Goal: Task Accomplishment & Management: Manage account settings

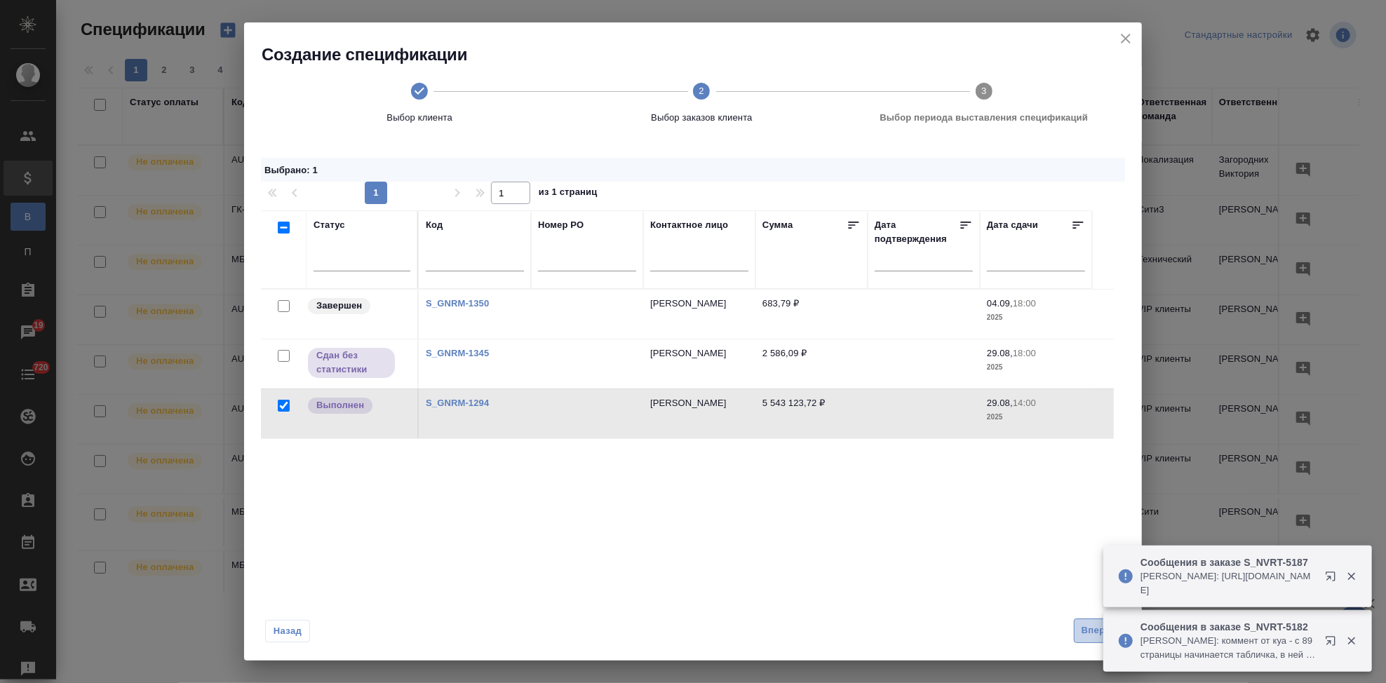
click at [1082, 630] on span "Вперед" at bounding box center [1098, 631] width 35 height 16
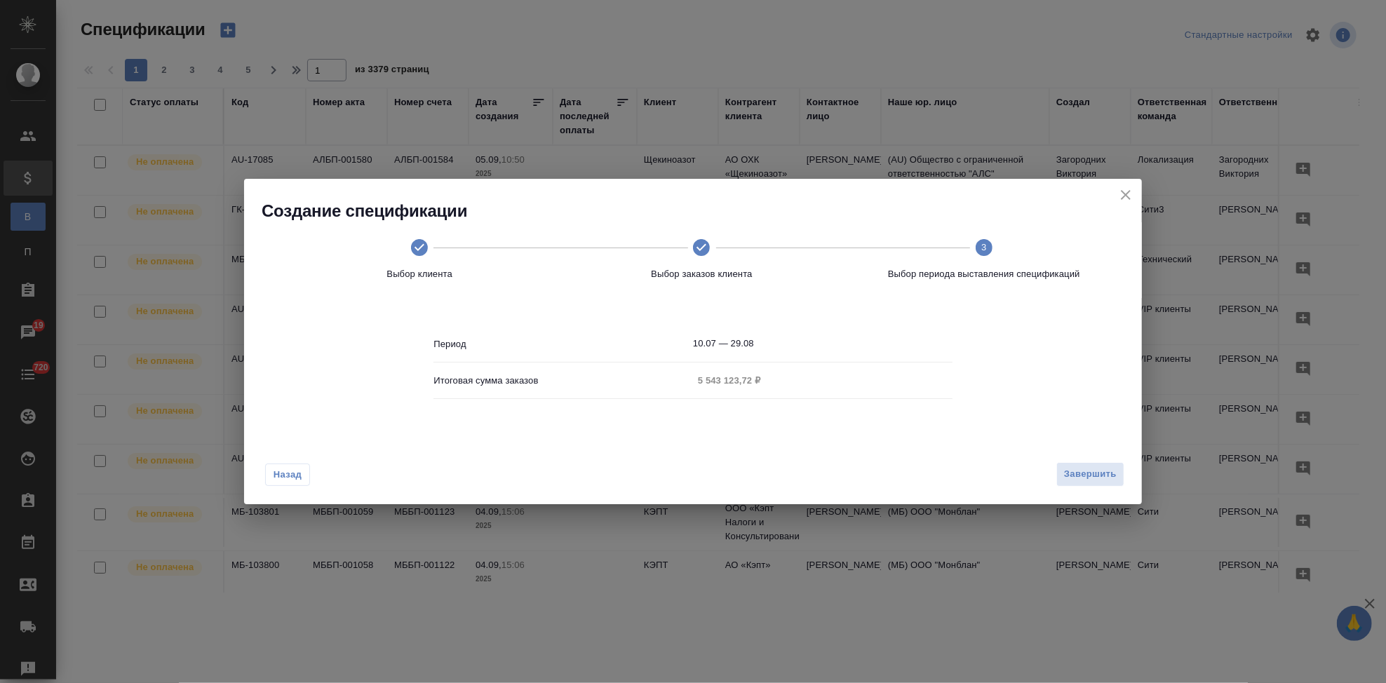
click at [764, 345] on body "🙏 .cls-1 fill:#fff; AWATERA Kabargina Anna Клиенты Спецификации В Все специфика…" at bounding box center [693, 341] width 1386 height 683
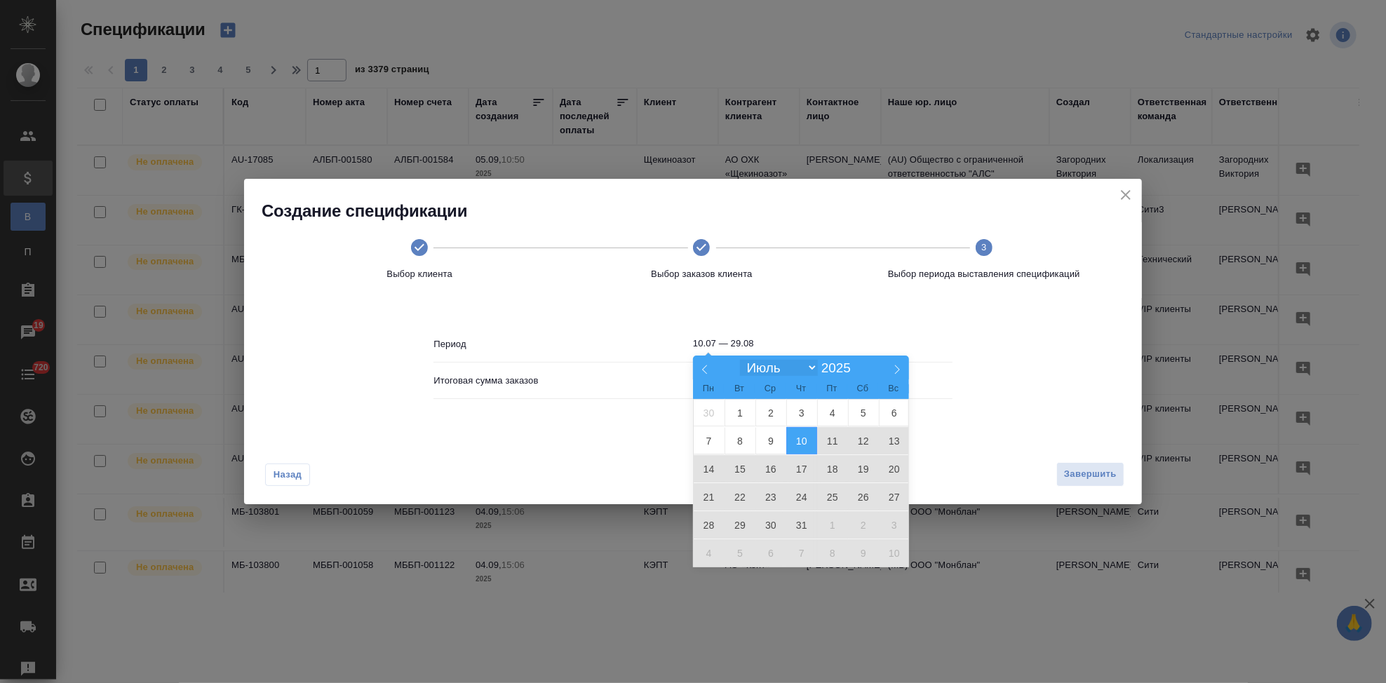
click at [802, 366] on select "Январь Февраль Март Апрель Май Июнь Июль Август Сентябрь Октябрь Ноябрь Декабрь" at bounding box center [778, 368] width 77 height 16
select select "7"
click at [740, 360] on select "Январь Февраль Март Апрель Май Июнь Июль Август Сентябрь Октябрь Ноябрь Декабрь" at bounding box center [778, 368] width 77 height 16
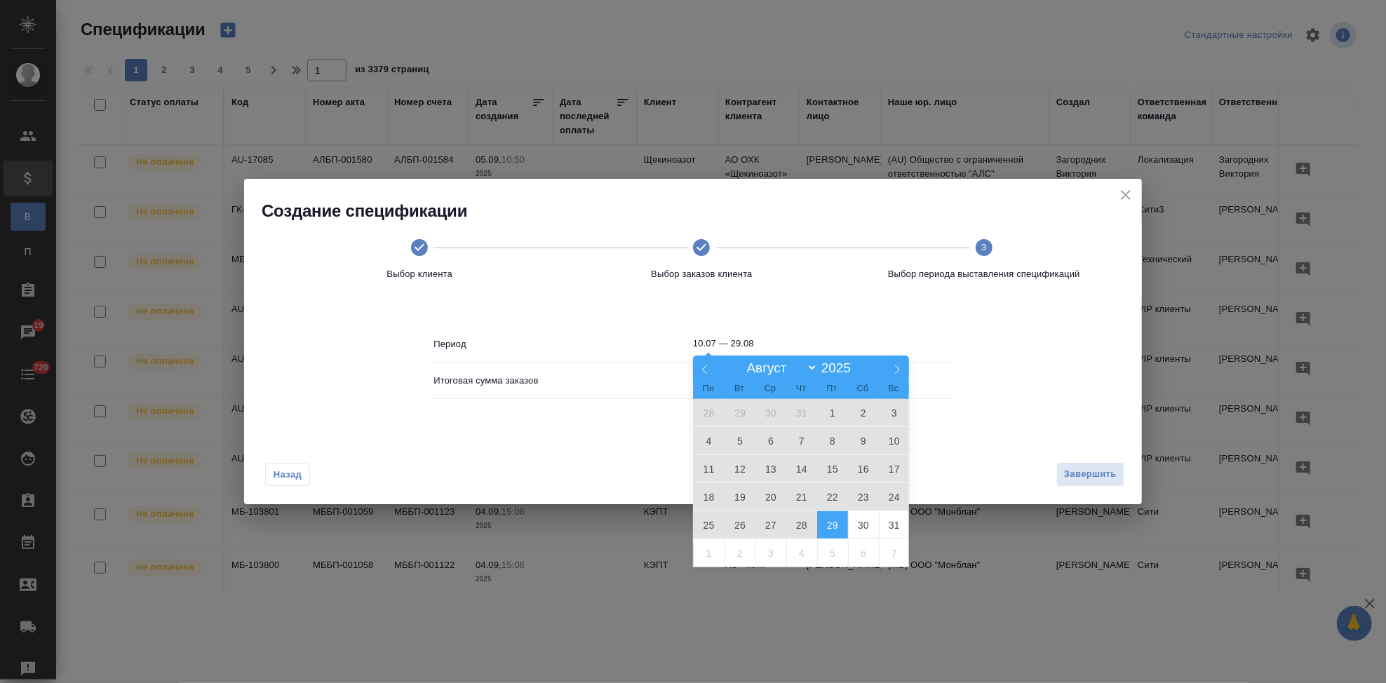
click at [834, 527] on span "29" at bounding box center [832, 524] width 31 height 27
type input "29.08"
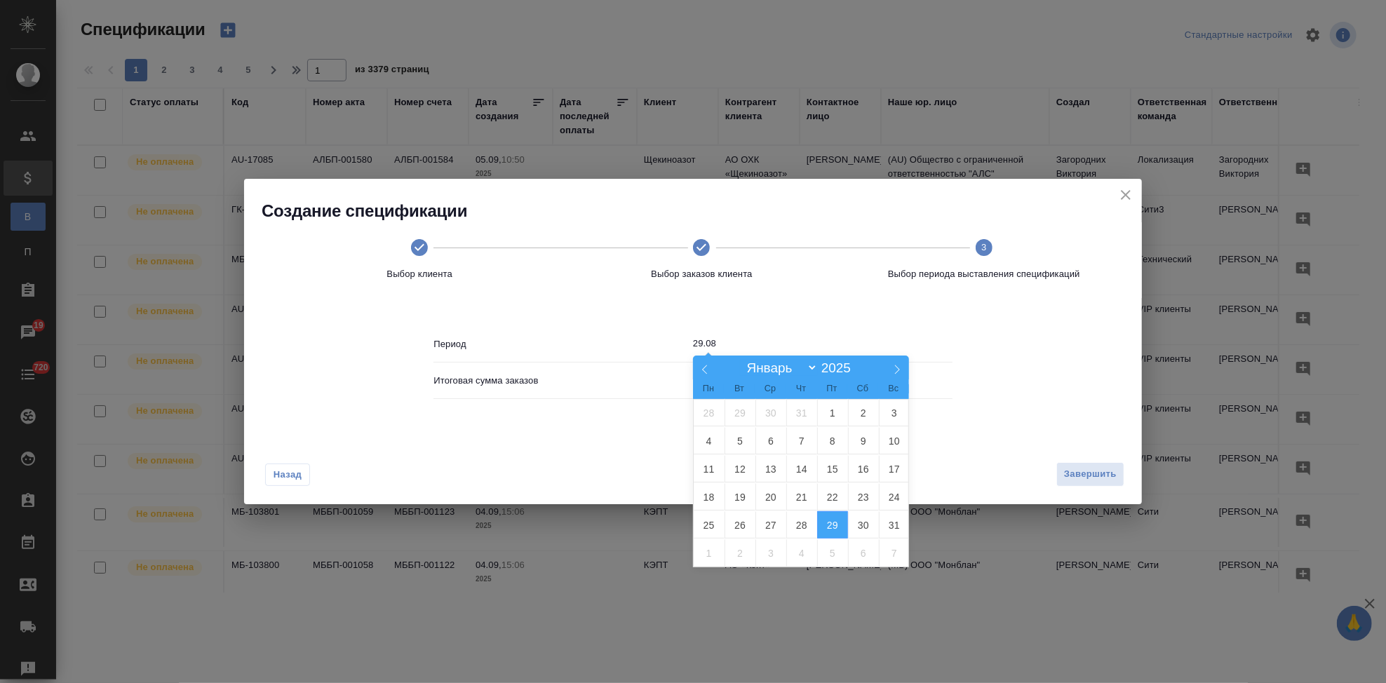
click at [834, 526] on span "29" at bounding box center [832, 524] width 31 height 27
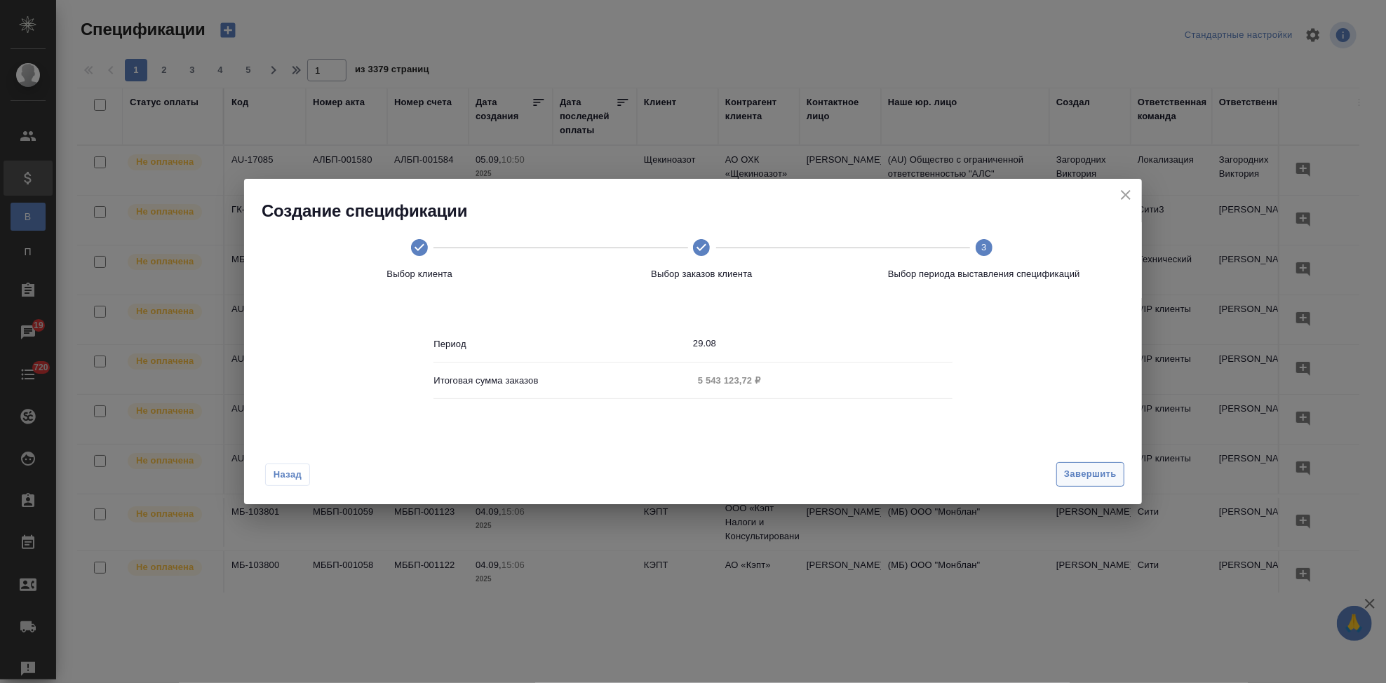
click at [1074, 472] on span "Завершить" at bounding box center [1090, 474] width 53 height 16
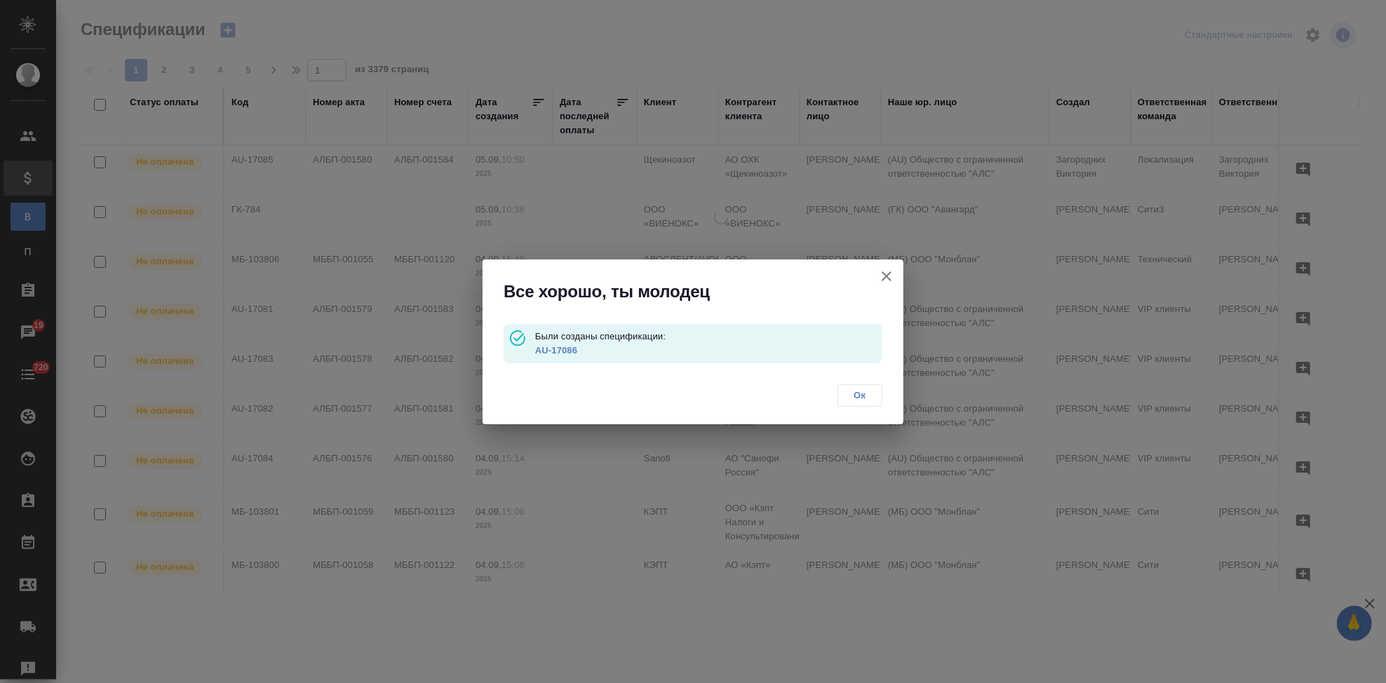
click at [560, 347] on link "AU-17086" at bounding box center [556, 350] width 42 height 11
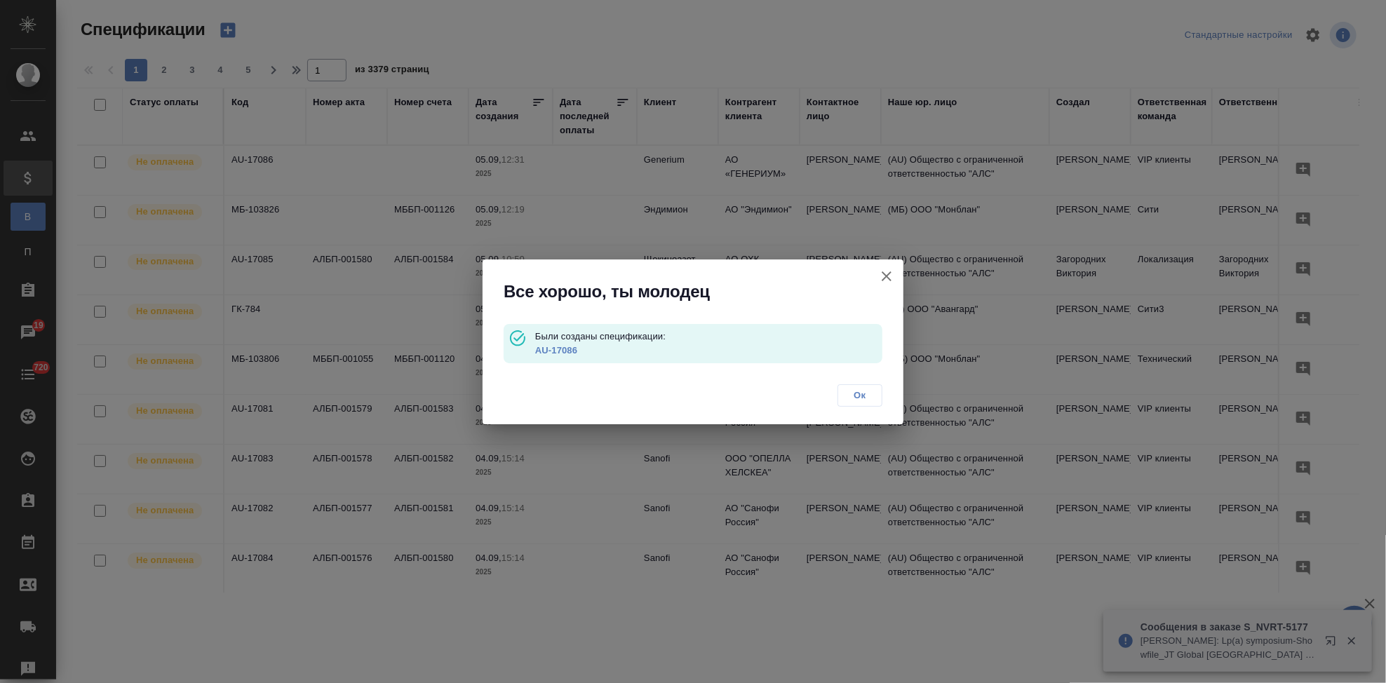
click at [860, 398] on span "Ок" at bounding box center [859, 396] width 29 height 14
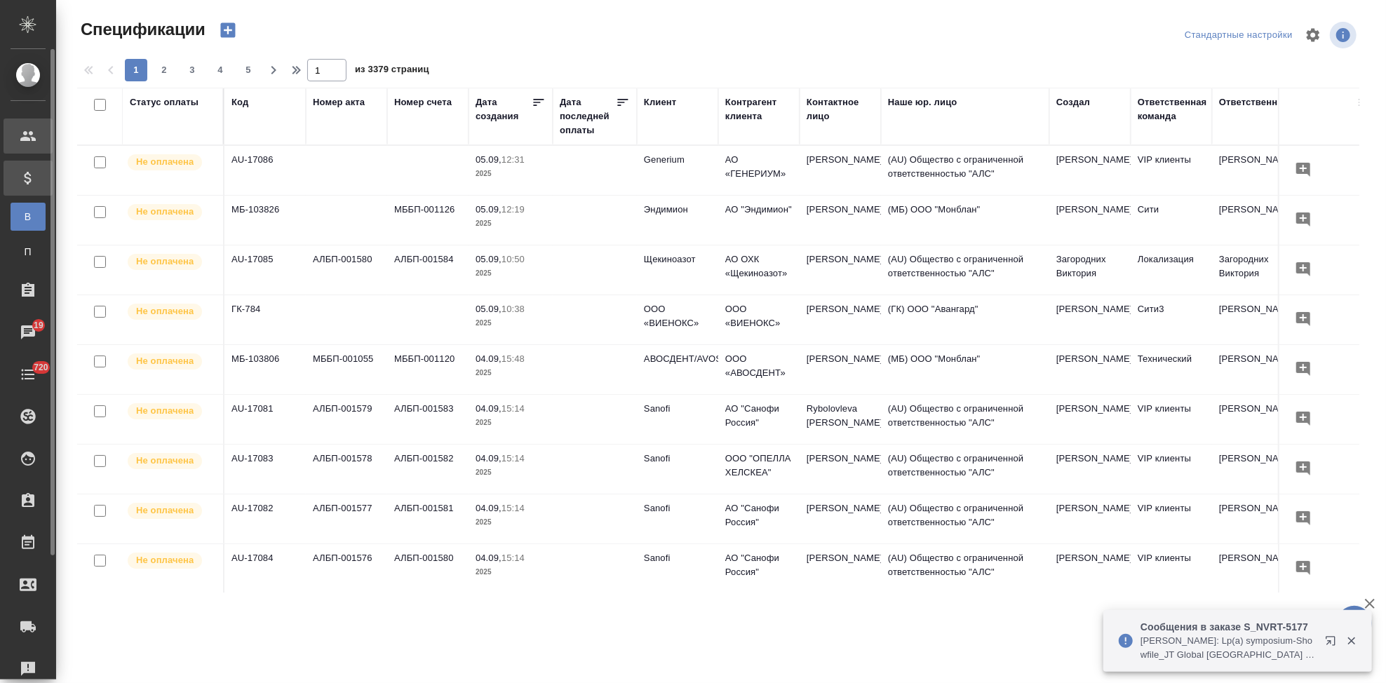
click at [23, 126] on div "Клиенты" at bounding box center [10, 136] width 35 height 21
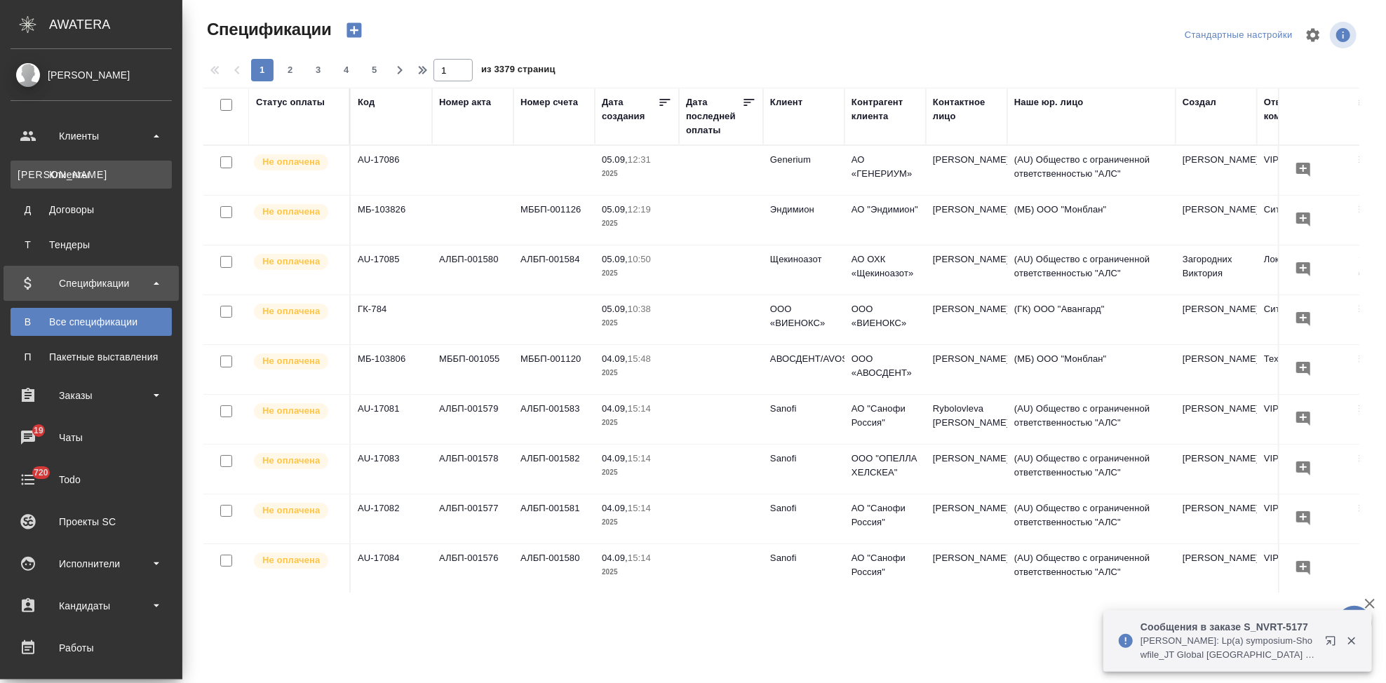
click at [72, 186] on link "К Клиенты" at bounding box center [91, 175] width 161 height 28
select select "RU"
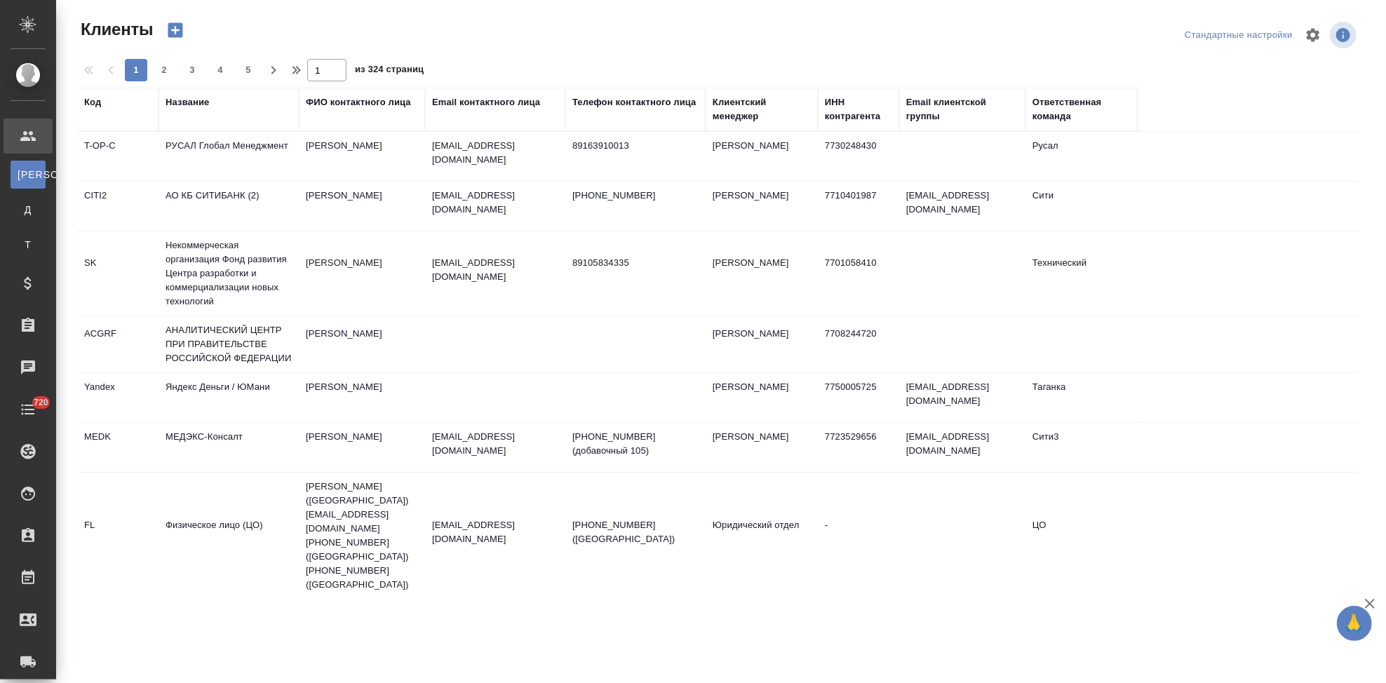
click at [108, 106] on div "Код" at bounding box center [117, 102] width 67 height 14
click at [93, 107] on div "Код" at bounding box center [92, 102] width 17 height 14
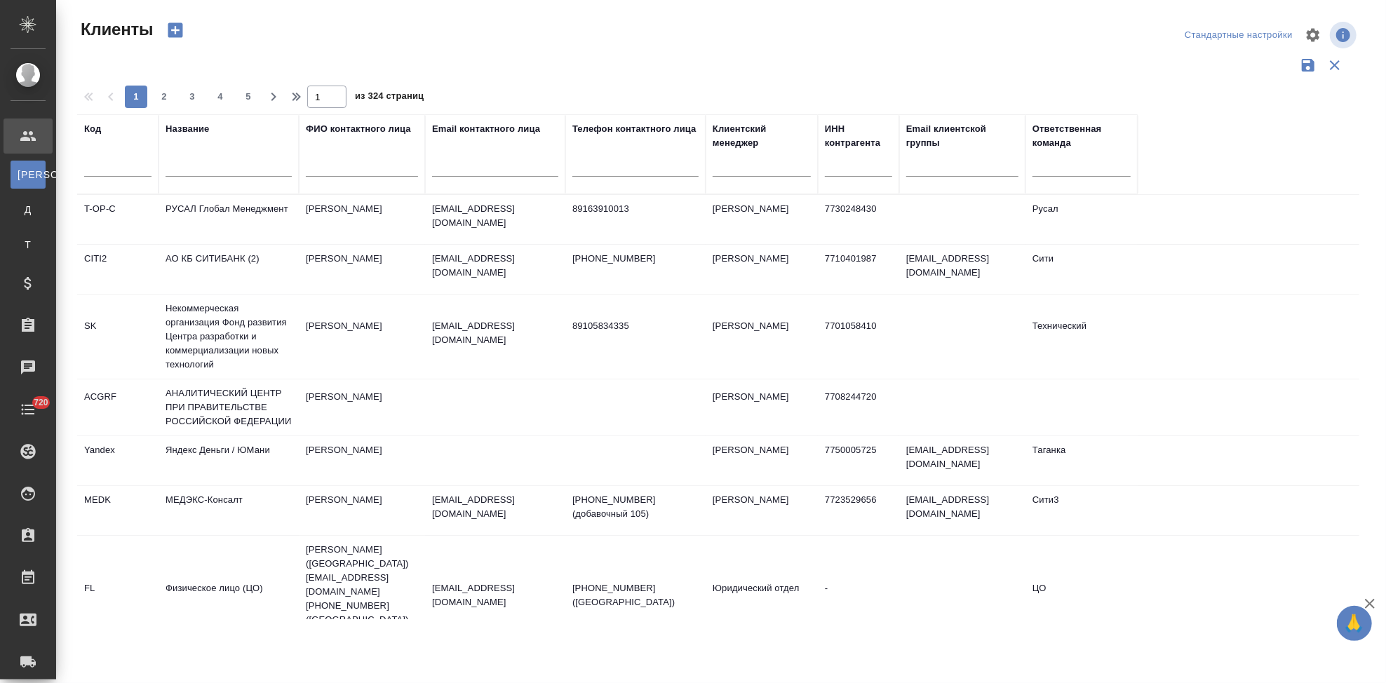
click at [133, 169] on input "text" at bounding box center [117, 168] width 67 height 18
type input "d"
type input "sndz"
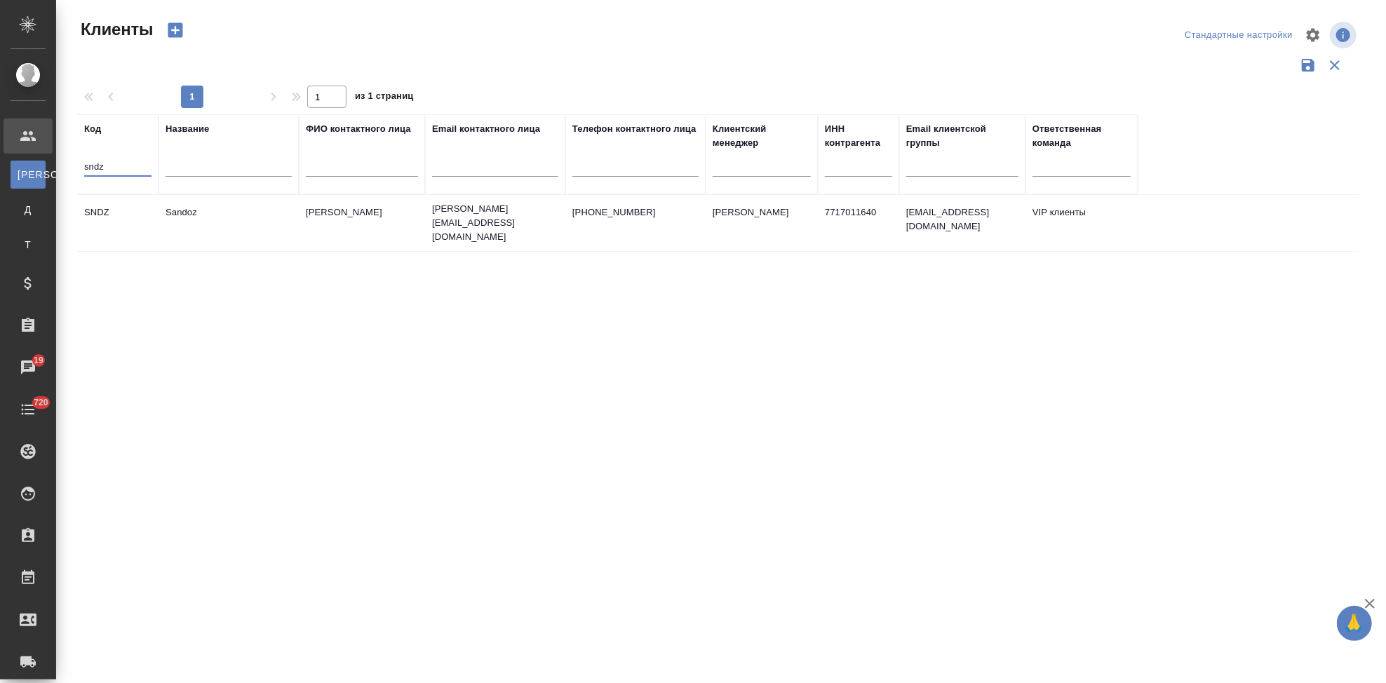
click at [248, 215] on td "Sandoz" at bounding box center [228, 222] width 140 height 49
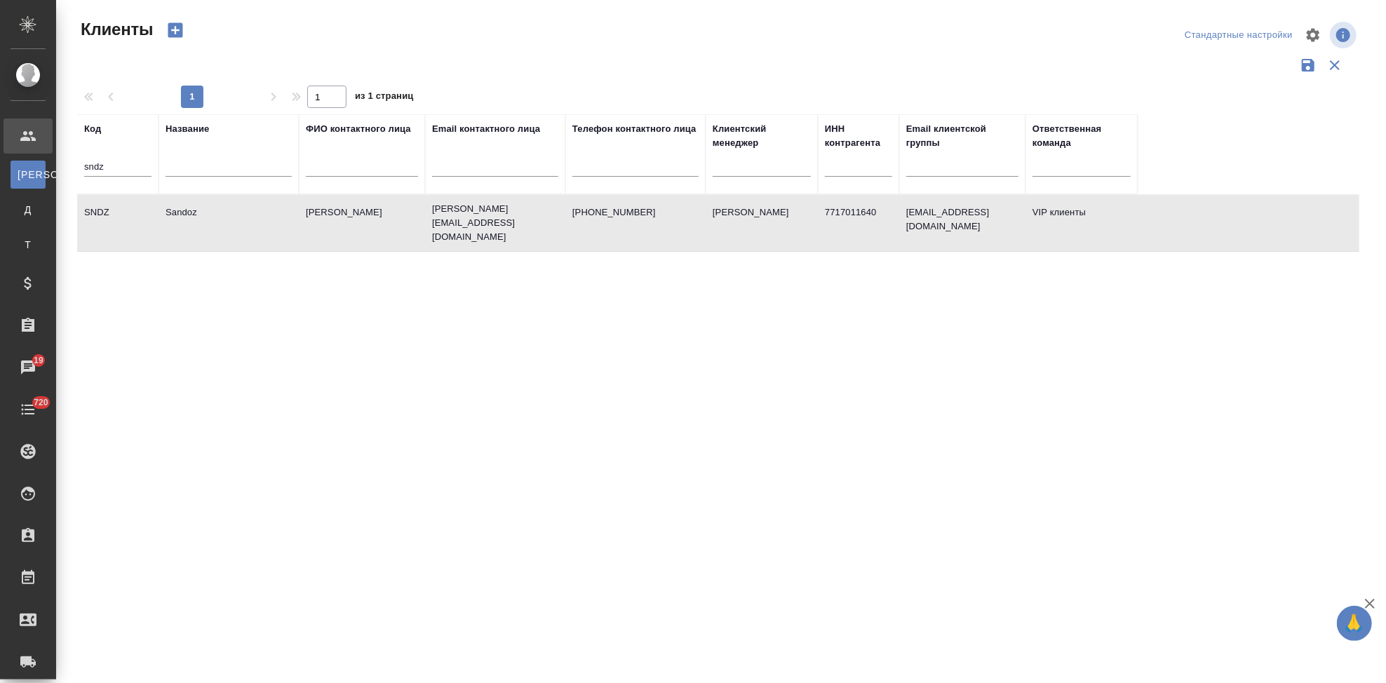
click at [248, 215] on td "Sandoz" at bounding box center [228, 222] width 140 height 49
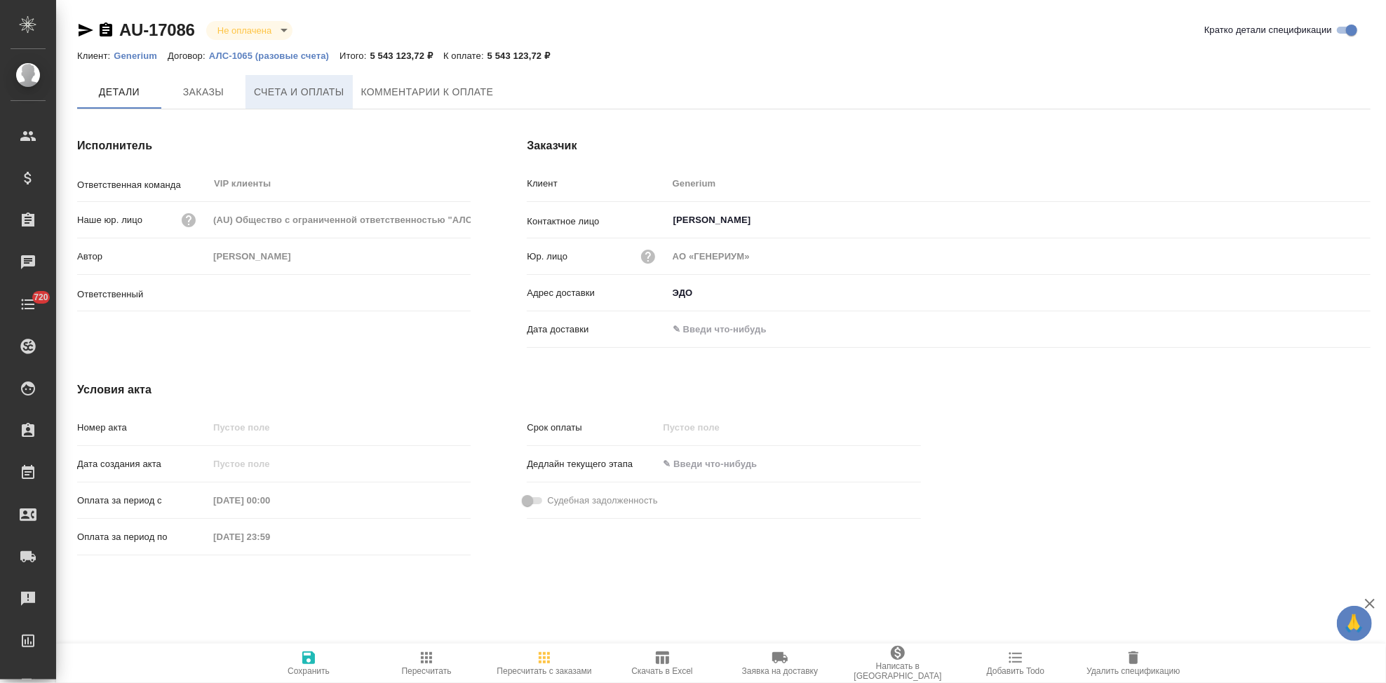
type input "[PERSON_NAME]"
click at [328, 98] on span "Счета и оплаты" at bounding box center [299, 92] width 90 height 18
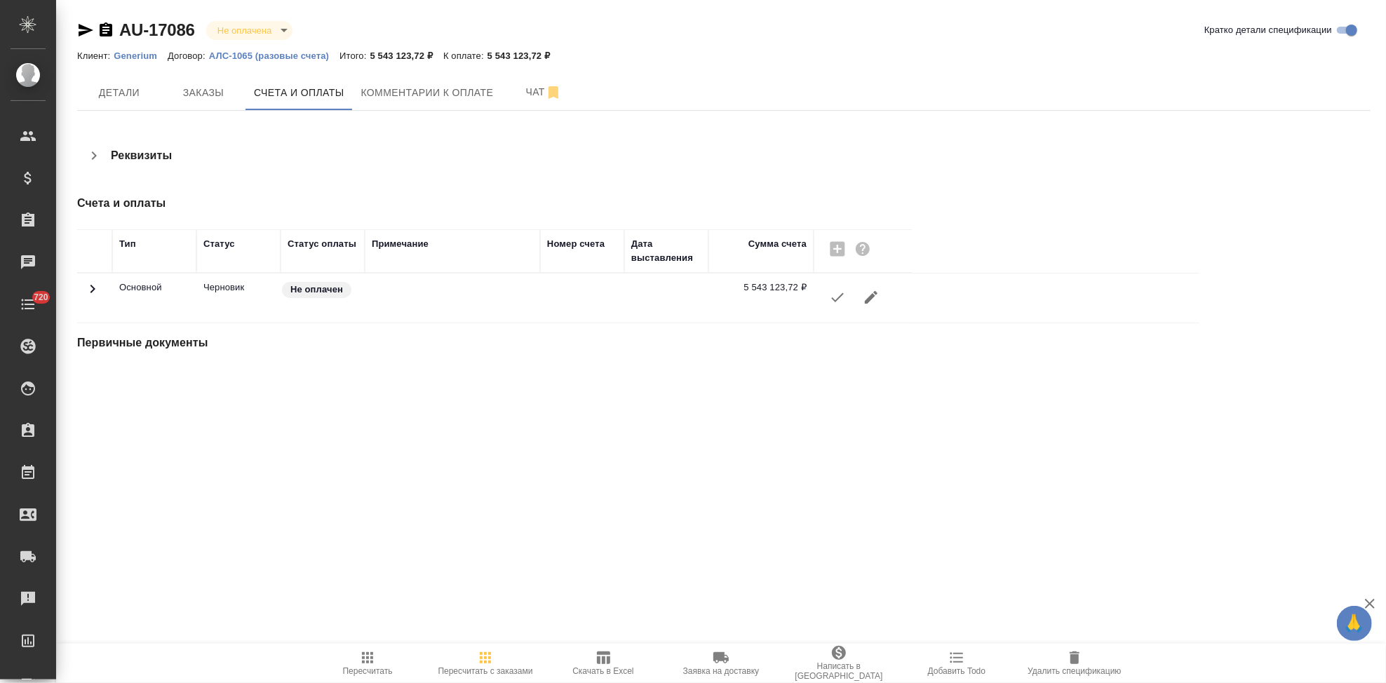
click at [823, 304] on button "button" at bounding box center [838, 298] width 34 height 34
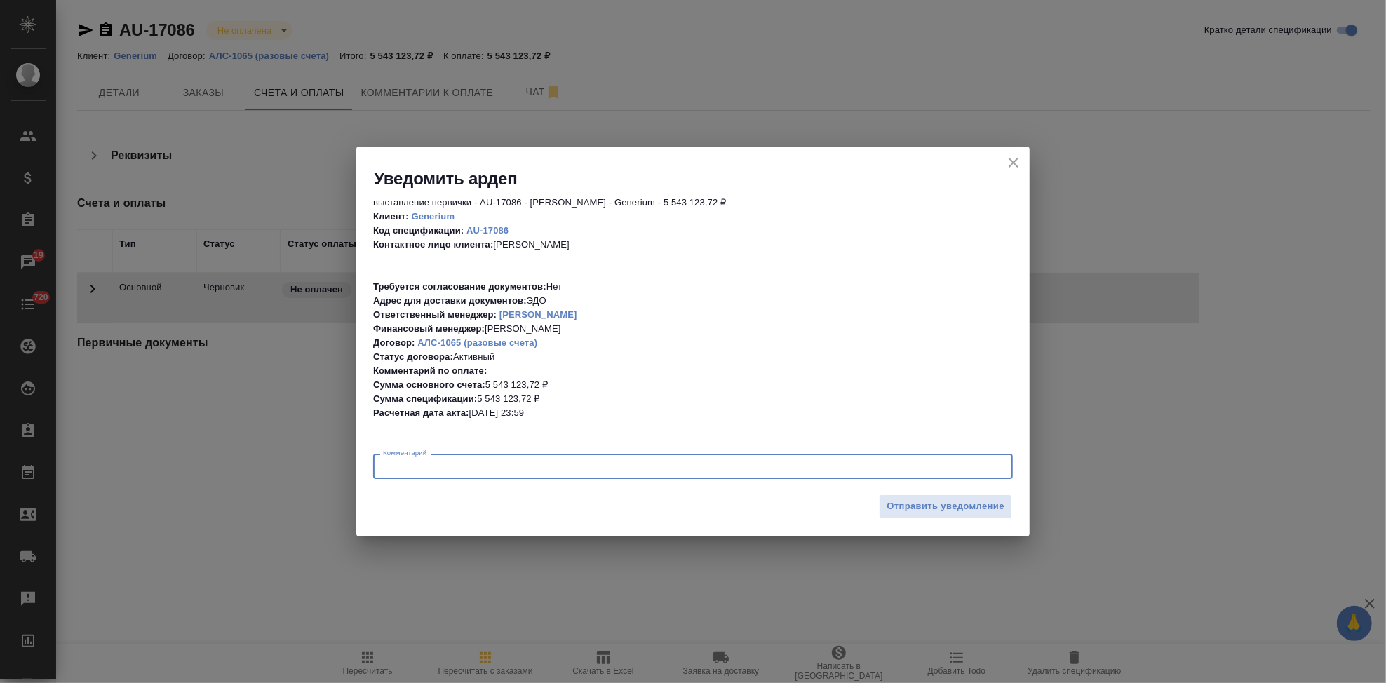
click at [579, 465] on textarea at bounding box center [693, 466] width 620 height 11
type textarea "скан. с [PERSON_NAME] утвердили, что от 29.08 можно выставить"
click at [907, 500] on span "Отправить уведомление" at bounding box center [945, 507] width 118 height 16
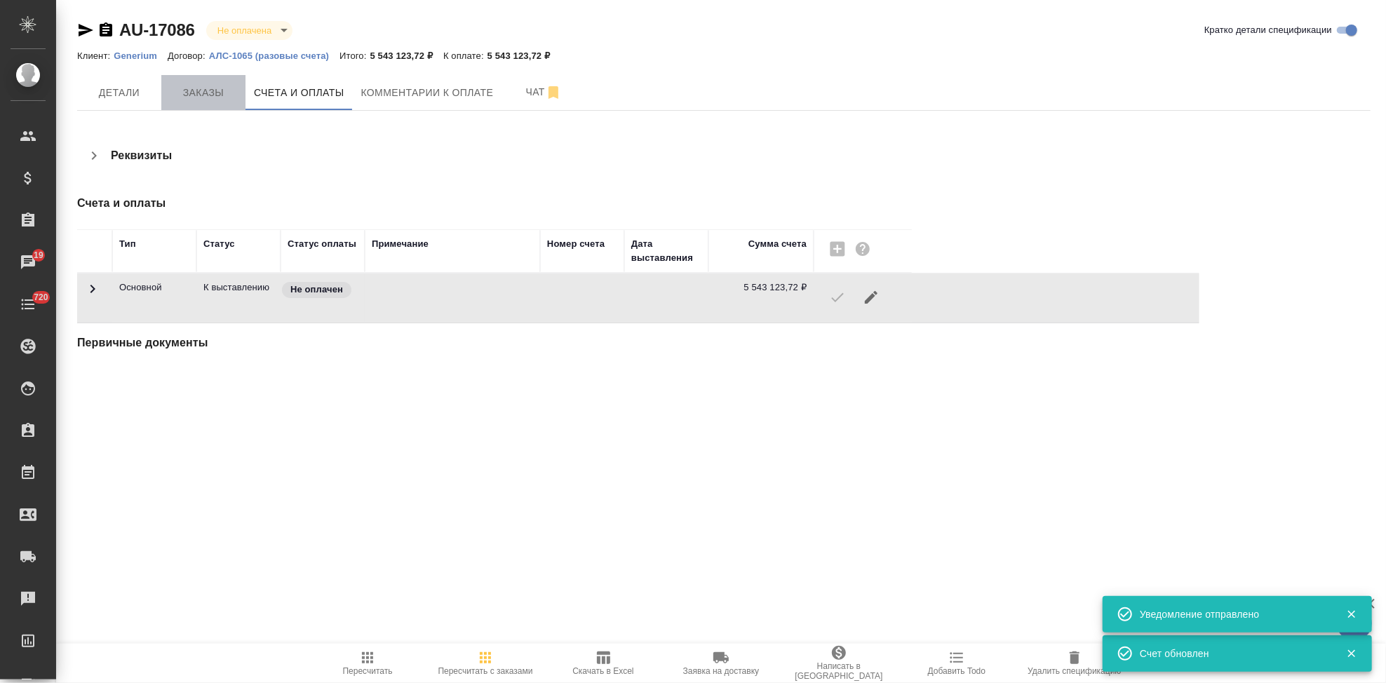
click at [217, 95] on span "Заказы" at bounding box center [203, 93] width 67 height 18
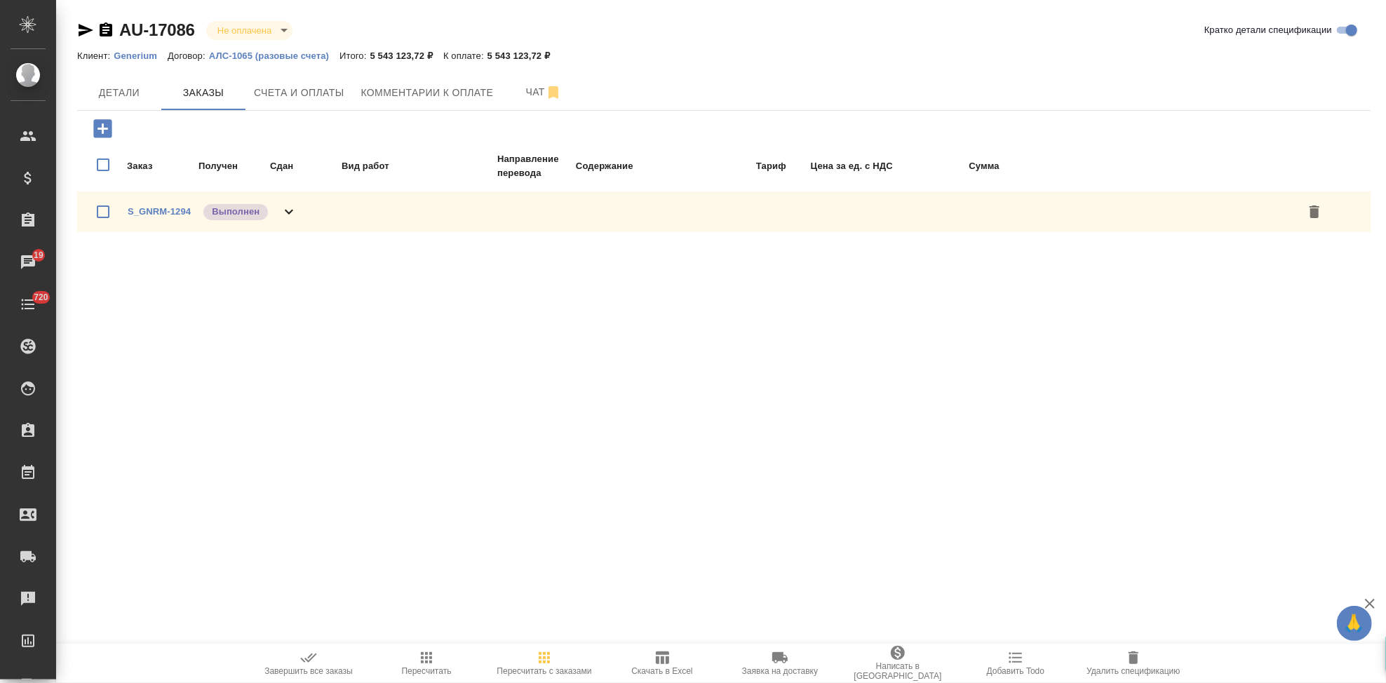
click at [316, 670] on span "Завершить все заказы" at bounding box center [308, 671] width 88 height 10
